Goal: Task Accomplishment & Management: Manage account settings

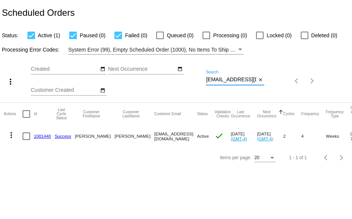
scroll to position [0, 19]
drag, startPoint x: 206, startPoint y: 80, endPoint x: 286, endPoint y: 80, distance: 79.8
click at [283, 80] on div "more_vert Oct Jan Feb Mar [DATE]" at bounding box center [176, 79] width 352 height 48
paste input "lauriegoodhart@g"
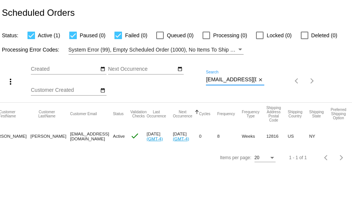
scroll to position [0, 0]
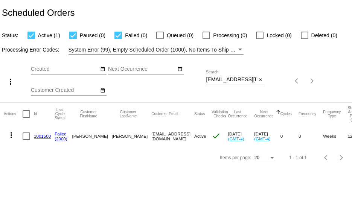
drag, startPoint x: 205, startPoint y: 79, endPoint x: 240, endPoint y: 82, distance: 35.1
click at [240, 82] on div "more_vert Oct Jan Feb Mar [DATE]" at bounding box center [176, 79] width 352 height 48
click at [205, 79] on div "Oct Jan Feb Mar Apr Su Mo" at bounding box center [118, 81] width 175 height 43
click at [300, 76] on div "more_vert Oct Jan Feb Mar [DATE]" at bounding box center [176, 79] width 352 height 48
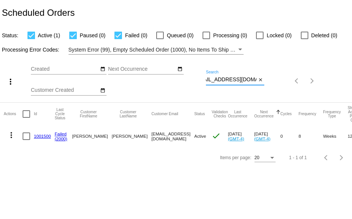
paste input "tsarovem@potsdam.edu"
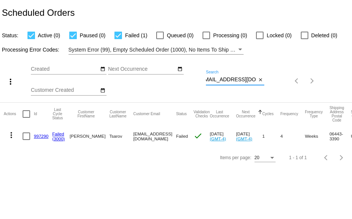
type input "tsarovem@potsdam.edu"
click at [11, 137] on mat-icon "more_vert" at bounding box center [11, 135] width 9 height 9
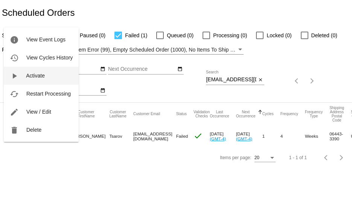
click at [33, 75] on span "Activate" at bounding box center [35, 76] width 19 height 6
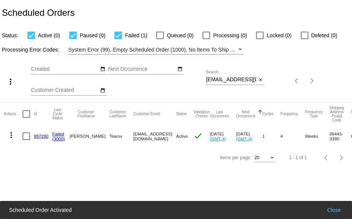
click at [12, 135] on mat-icon "more_vert" at bounding box center [11, 135] width 9 height 9
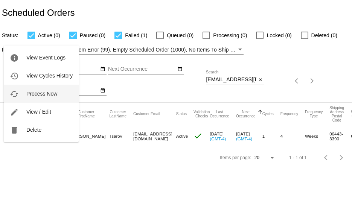
click at [26, 97] on button "cached Process Now" at bounding box center [41, 94] width 75 height 18
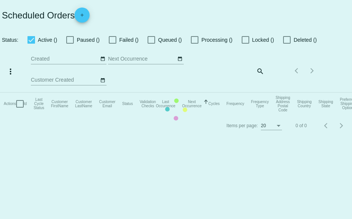
checkbox input "true"
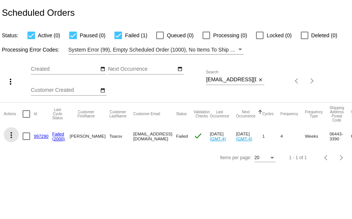
click at [12, 135] on mat-icon "more_vert" at bounding box center [11, 135] width 9 height 9
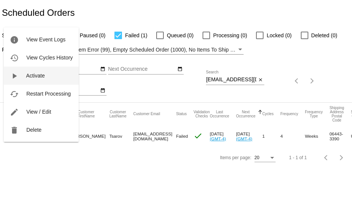
click at [24, 78] on button "play_arrow Activate" at bounding box center [41, 76] width 75 height 18
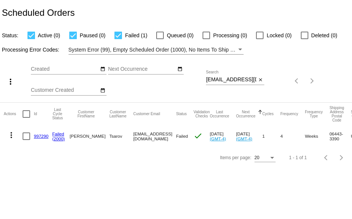
click at [37, 135] on link "997290" at bounding box center [41, 136] width 15 height 5
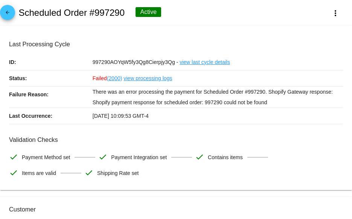
click at [8, 16] on mat-icon "arrow_back" at bounding box center [7, 14] width 9 height 9
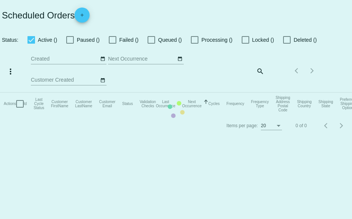
checkbox input "true"
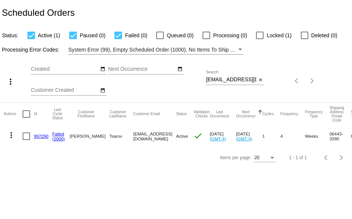
drag, startPoint x: 205, startPoint y: 78, endPoint x: 215, endPoint y: 78, distance: 9.0
click at [219, 80] on div "more_vert Oct Jan Feb Mar [DATE]" at bounding box center [176, 79] width 352 height 48
drag, startPoint x: 206, startPoint y: 79, endPoint x: 281, endPoint y: 76, distance: 75.0
click at [268, 78] on div "more_vert Oct Jan Feb Mar [DATE]" at bounding box center [176, 79] width 352 height 48
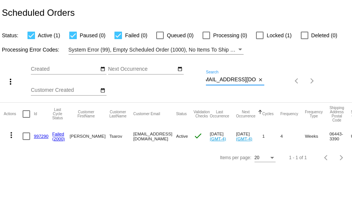
paste input "lauriegoodhart@gmail.com"
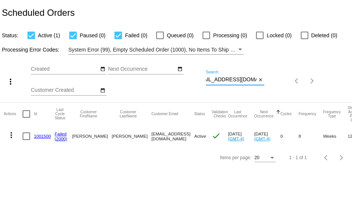
scroll to position [0, 0]
drag, startPoint x: 206, startPoint y: 79, endPoint x: 289, endPoint y: 81, distance: 82.8
click at [289, 81] on div "more_vert Oct Jan Feb Mar [DATE]" at bounding box center [176, 79] width 352 height 48
paste input "coryshebert33"
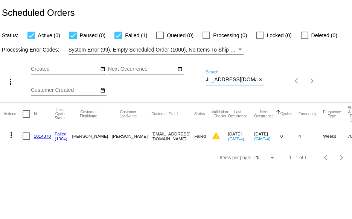
type input "[EMAIL_ADDRESS][DOMAIN_NAME]"
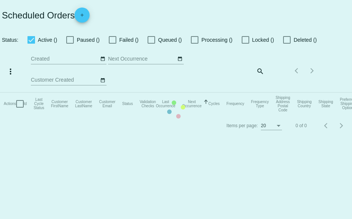
checkbox input "true"
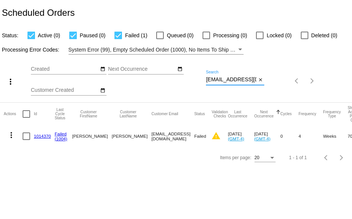
scroll to position [0, 12]
drag, startPoint x: 206, startPoint y: 79, endPoint x: 283, endPoint y: 73, distance: 77.4
click at [283, 73] on div "more_vert Oct Jan Feb Mar [DATE]" at bounding box center [176, 79] width 352 height 48
click at [11, 134] on mat-icon "more_vert" at bounding box center [11, 135] width 9 height 9
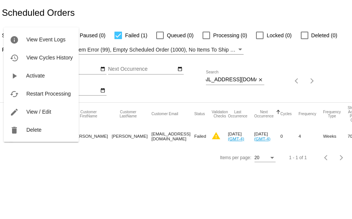
scroll to position [0, 0]
click at [16, 77] on mat-icon "play_arrow" at bounding box center [14, 76] width 9 height 9
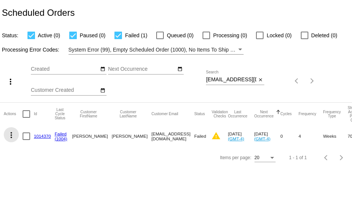
click at [10, 134] on mat-icon "more_vert" at bounding box center [11, 135] width 9 height 9
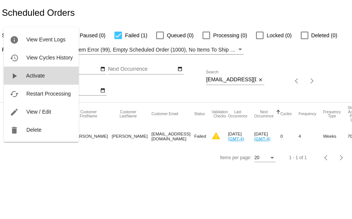
click at [15, 77] on mat-icon "play_arrow" at bounding box center [14, 76] width 9 height 9
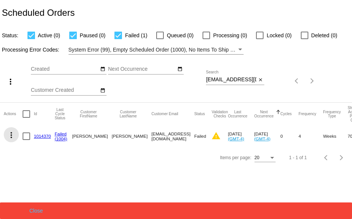
click at [11, 134] on mat-icon "more_vert" at bounding box center [11, 135] width 9 height 9
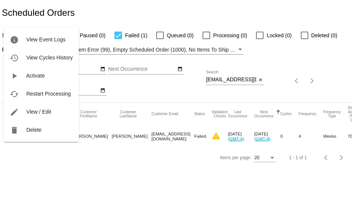
click at [33, 156] on div at bounding box center [176, 109] width 352 height 219
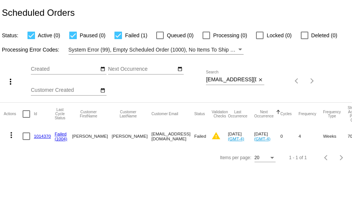
click at [34, 137] on link "1014370" at bounding box center [42, 136] width 17 height 5
